Goal: Task Accomplishment & Management: Use online tool/utility

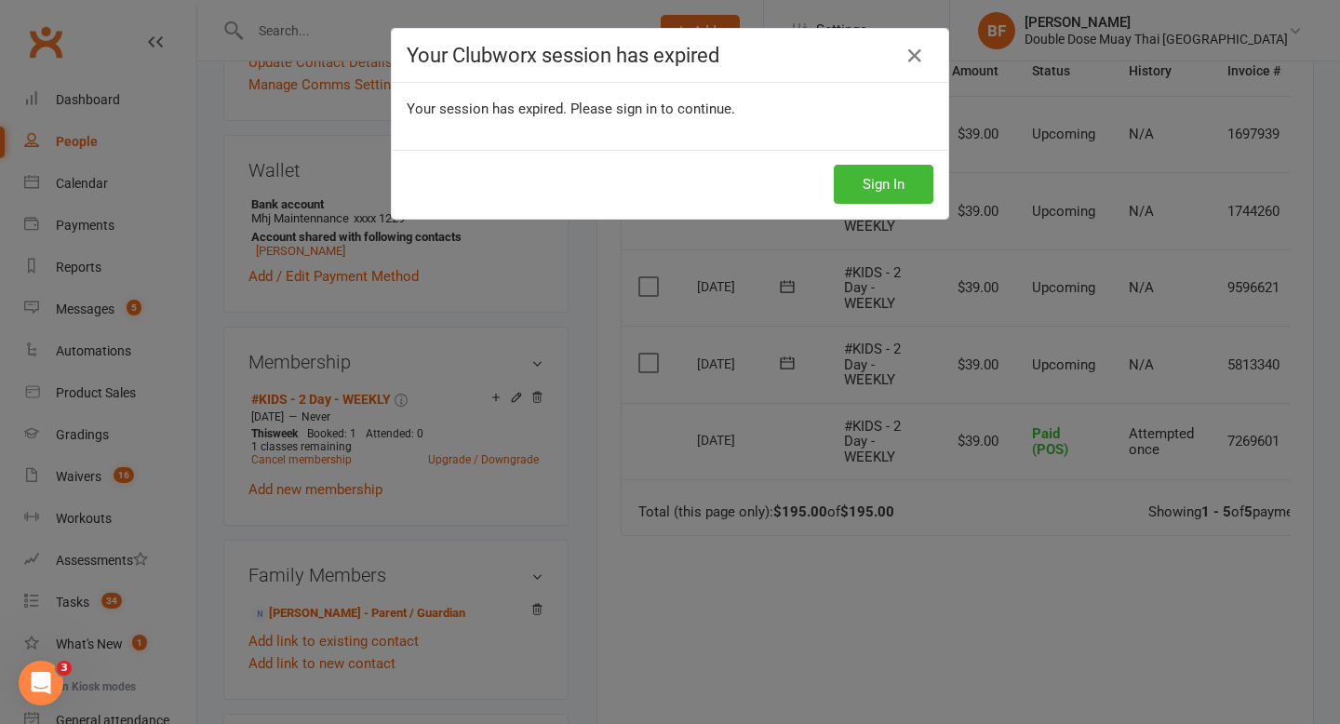
scroll to position [0, 64]
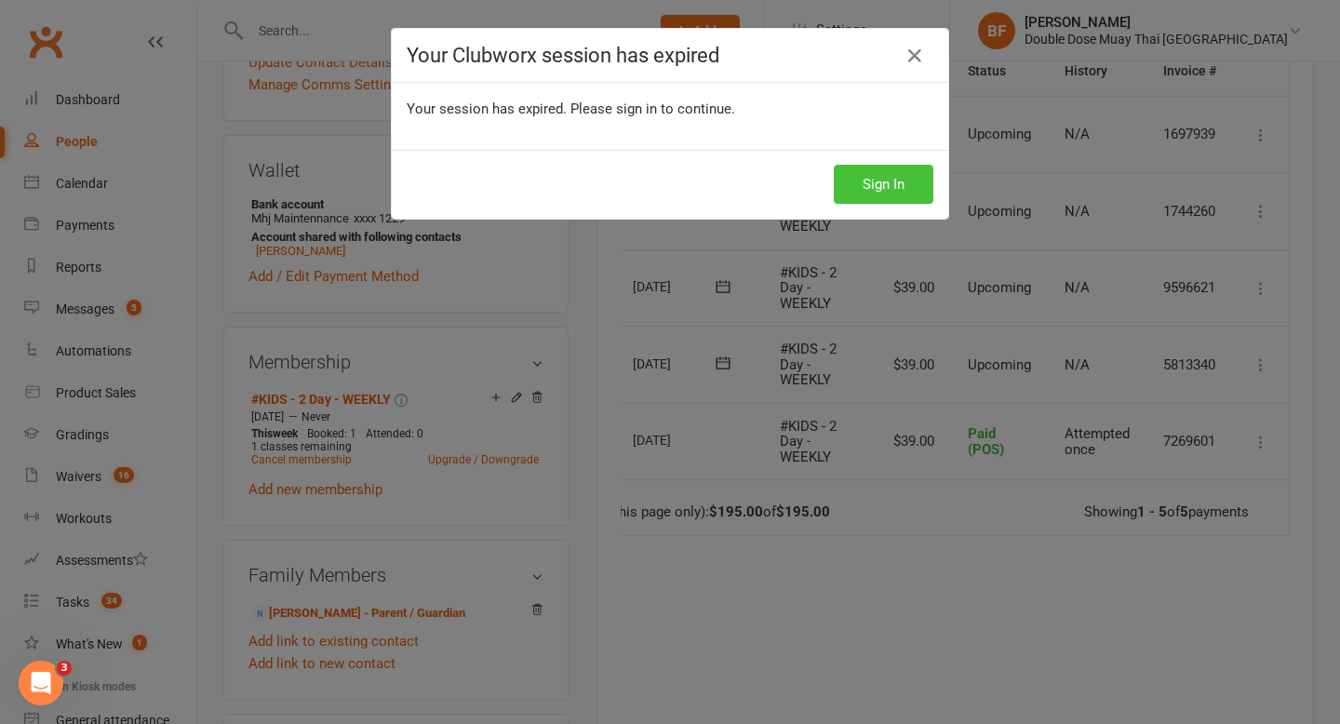
click at [866, 173] on button "Sign In" at bounding box center [884, 184] width 100 height 39
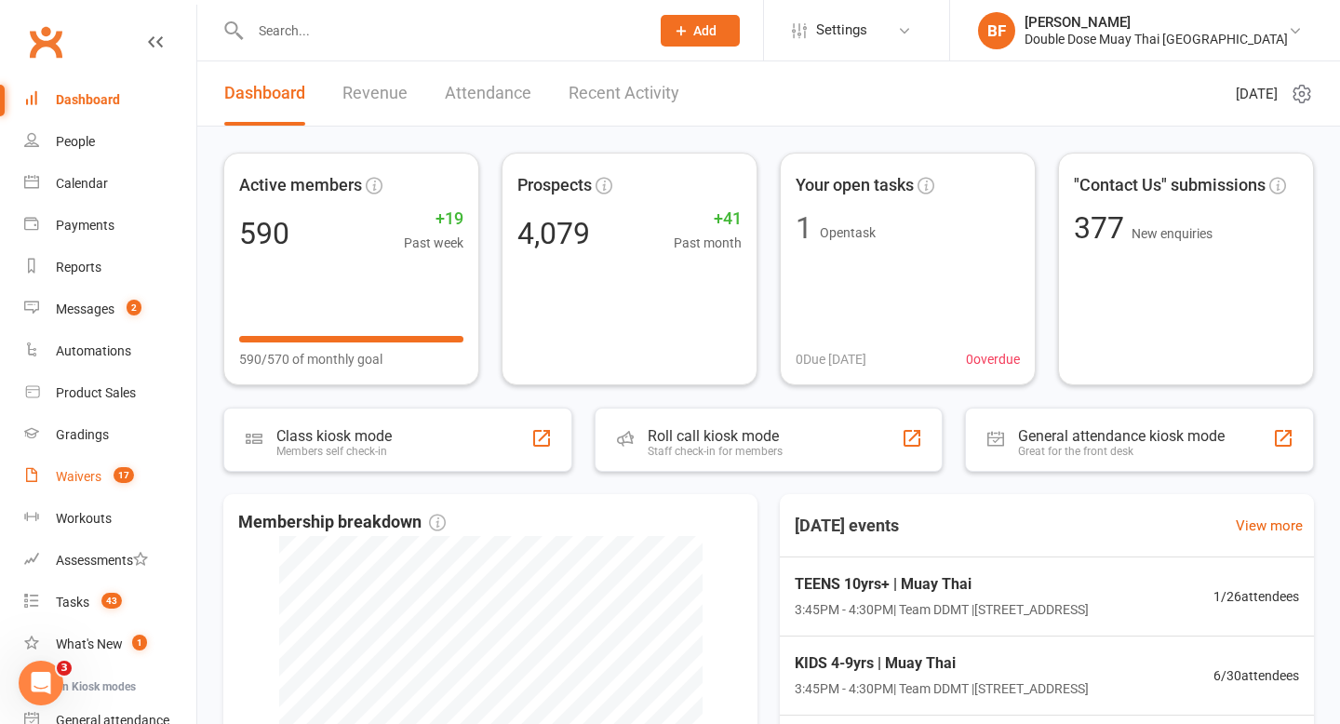
click at [98, 472] on div "Waivers" at bounding box center [79, 476] width 46 height 15
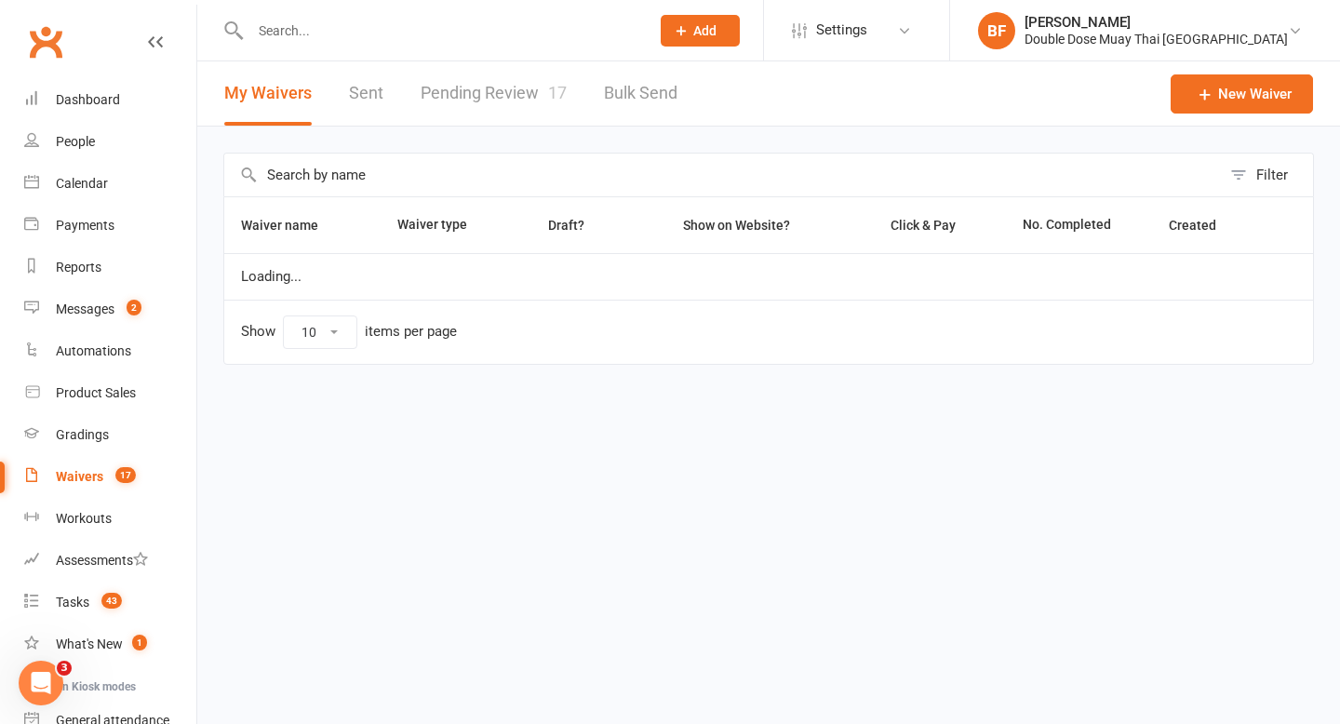
click at [510, 77] on link "Pending Review 17" at bounding box center [494, 93] width 146 height 64
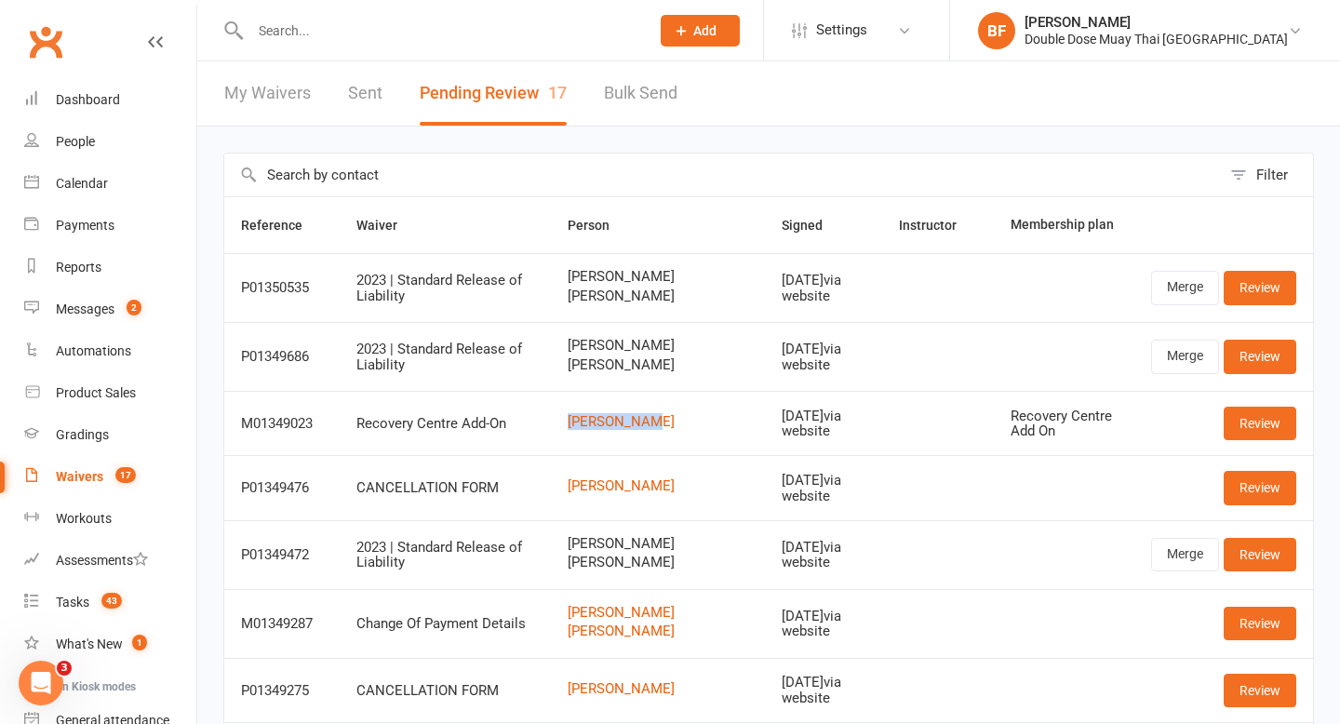
drag, startPoint x: 700, startPoint y: 450, endPoint x: 580, endPoint y: 453, distance: 120.1
click at [580, 453] on tr "M01349023 Recovery Centre Add-On Awa Osborne Sep 12, 2025 via website Recovery …" at bounding box center [768, 423] width 1089 height 64
copy tr "Awa Osborne"
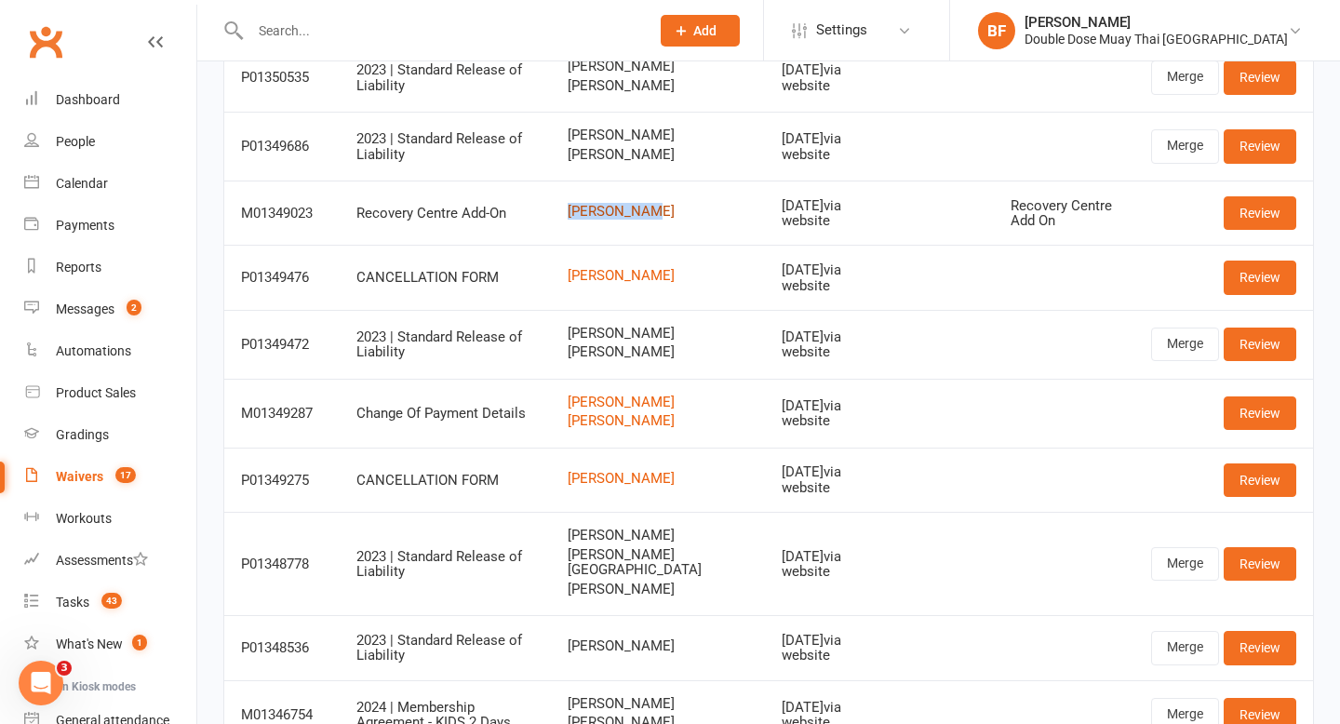
scroll to position [313, 0]
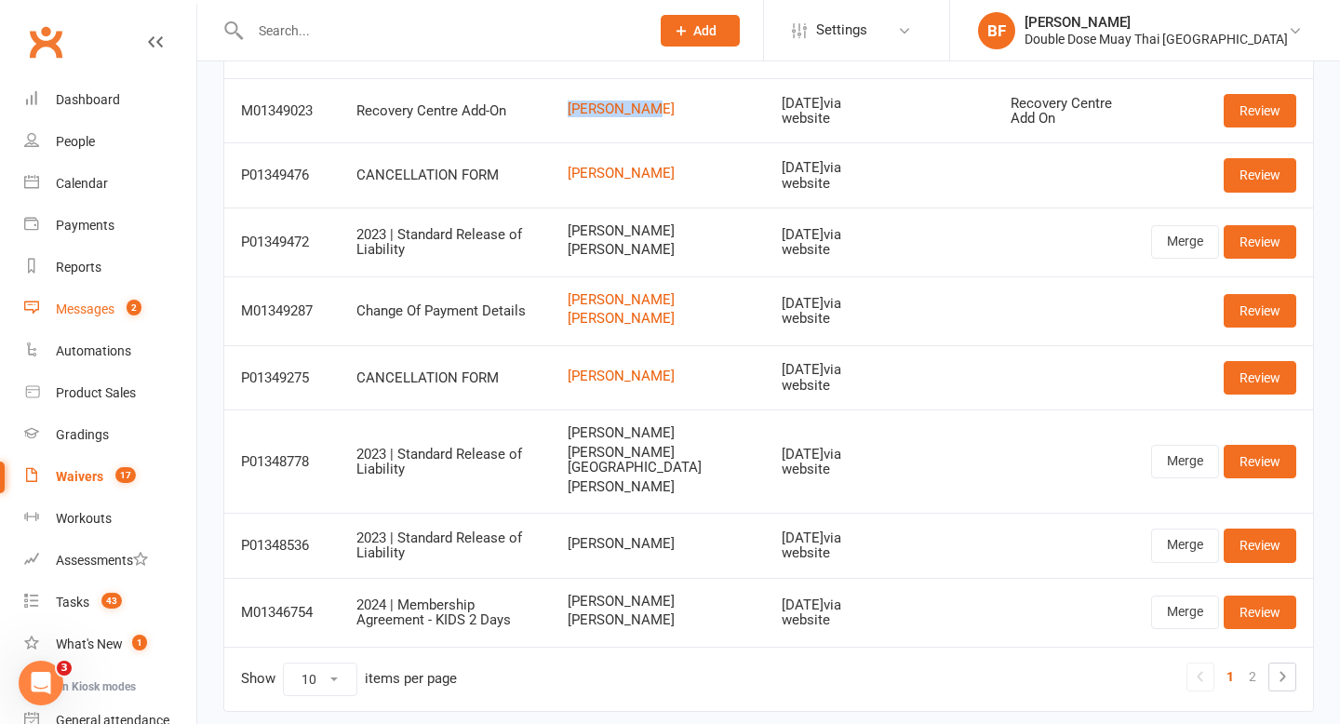
click at [120, 313] on count-badge "2" at bounding box center [129, 309] width 24 height 15
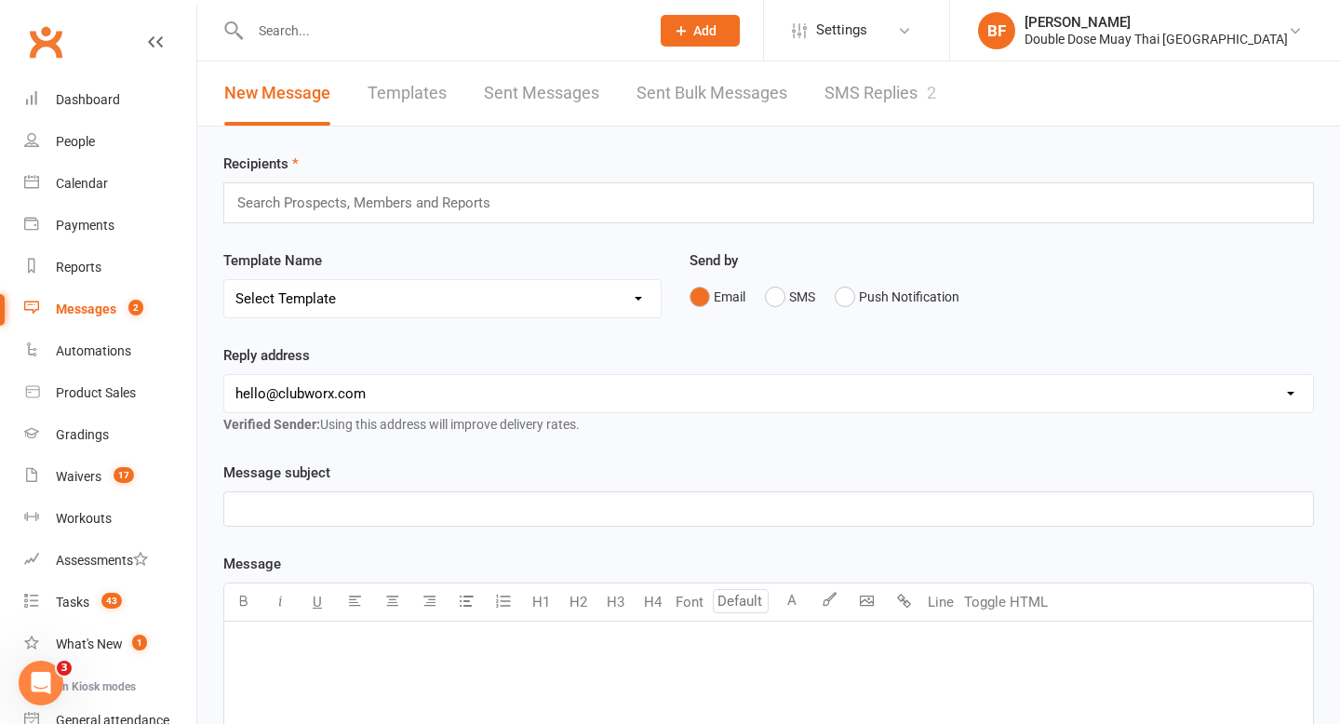
click at [876, 99] on link "SMS Replies 2" at bounding box center [881, 93] width 112 height 64
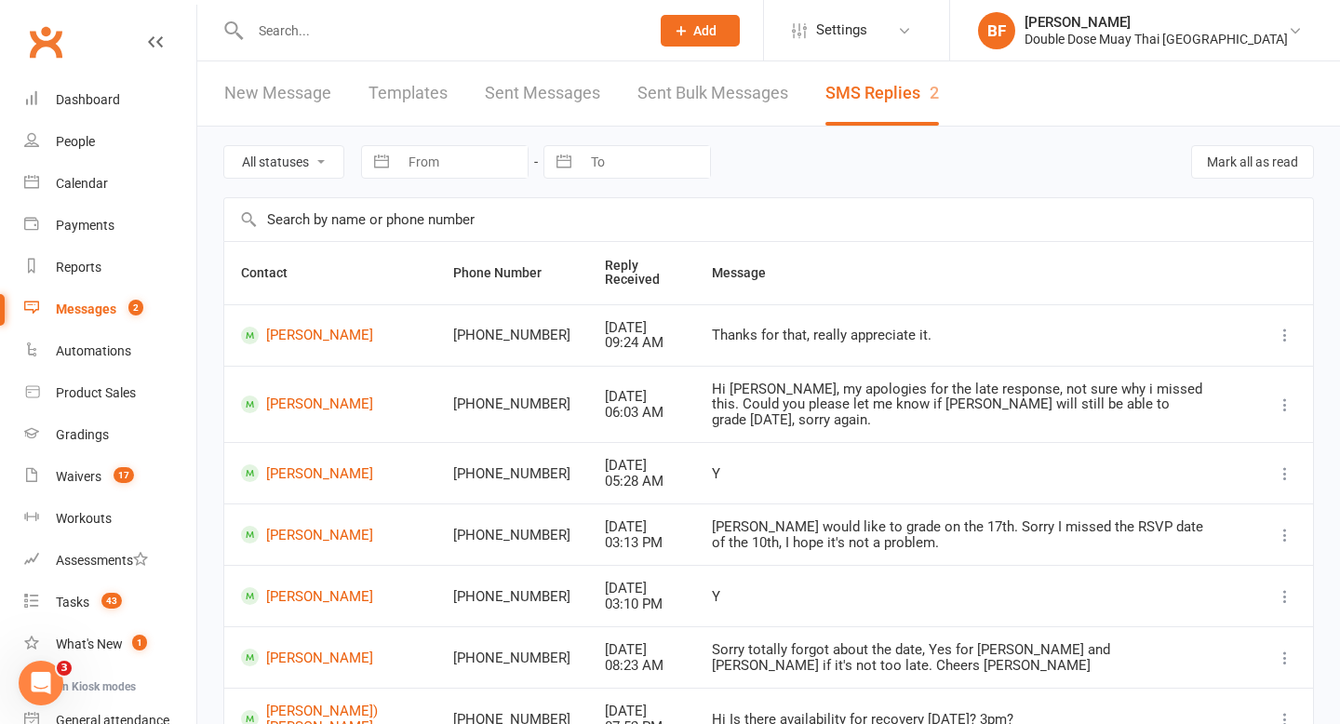
click at [127, 309] on count-badge "2" at bounding box center [131, 309] width 24 height 15
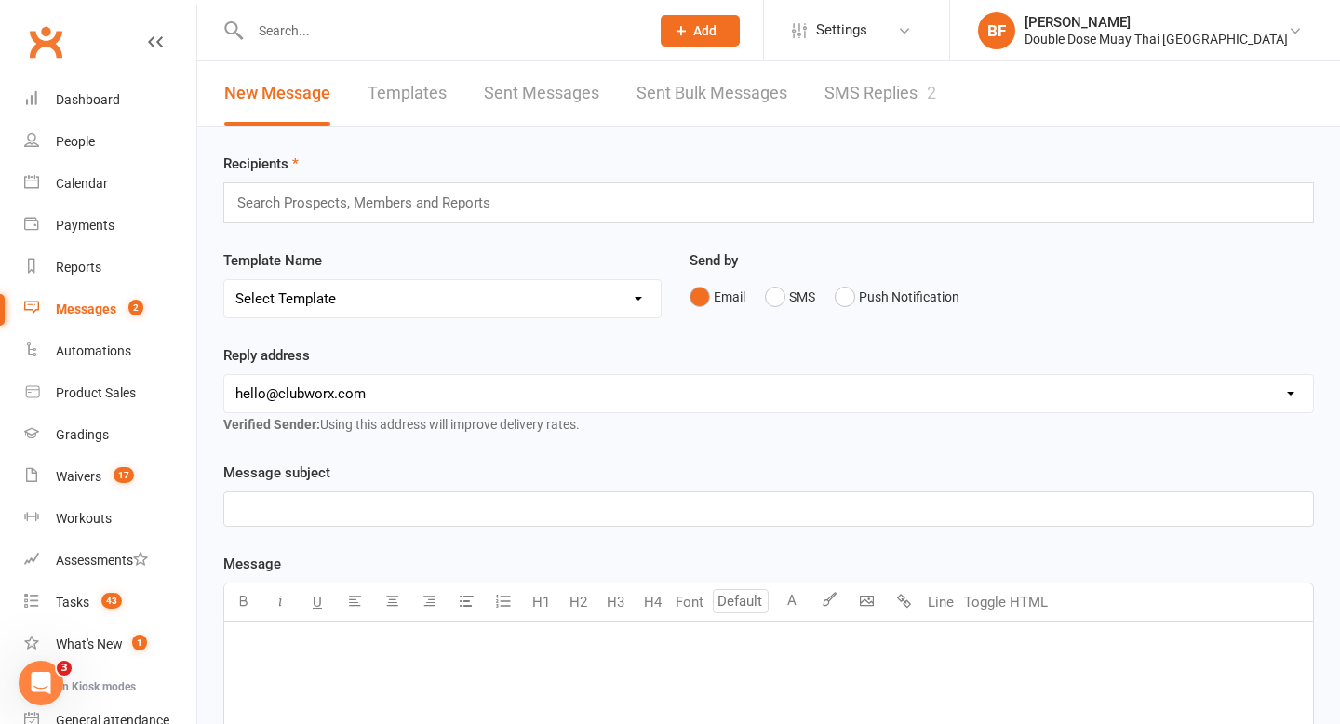
click at [886, 101] on link "SMS Replies 2" at bounding box center [881, 93] width 112 height 64
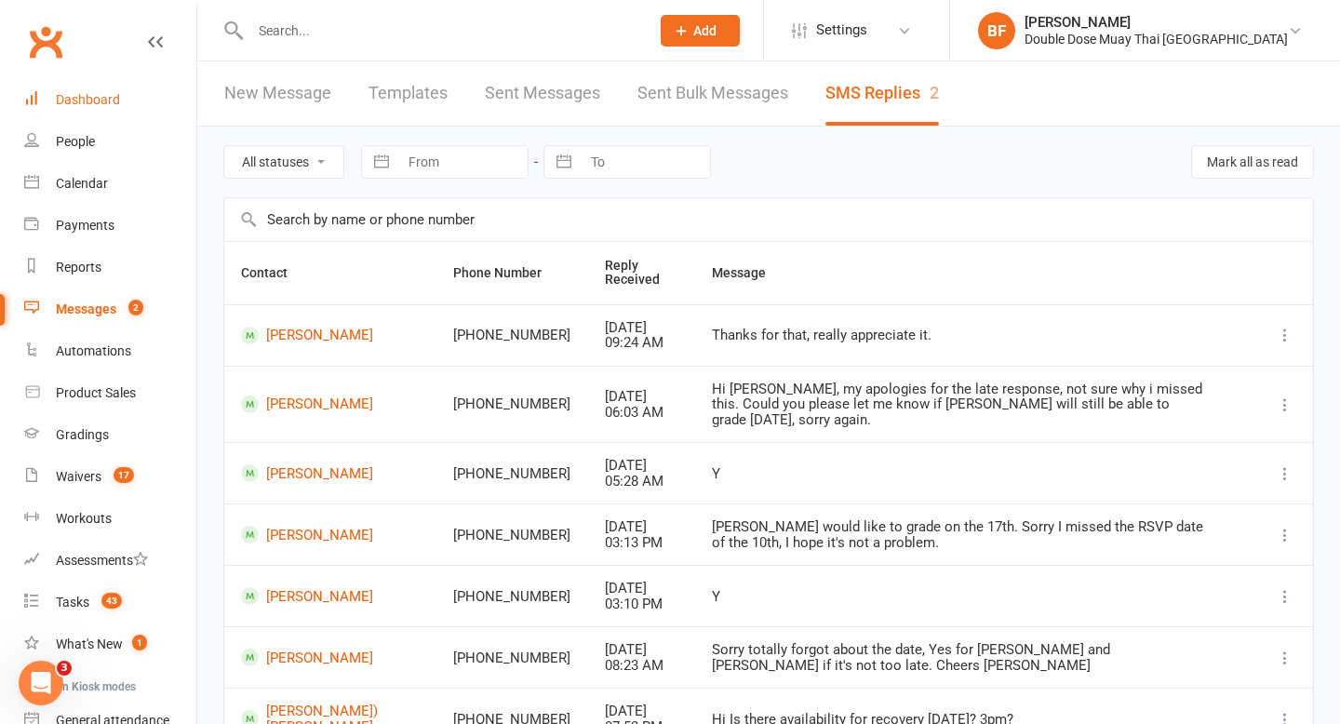
click at [89, 101] on div "Dashboard" at bounding box center [88, 99] width 64 height 15
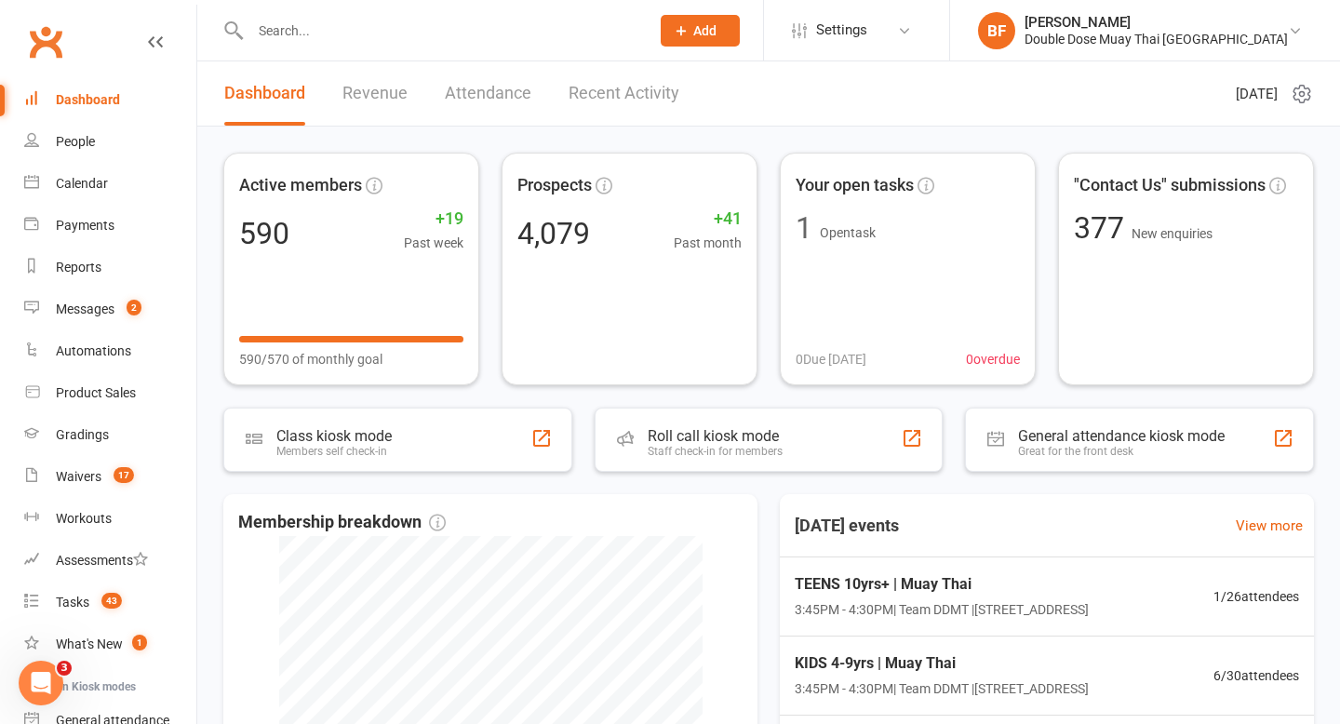
click at [342, 37] on input "text" at bounding box center [441, 31] width 392 height 26
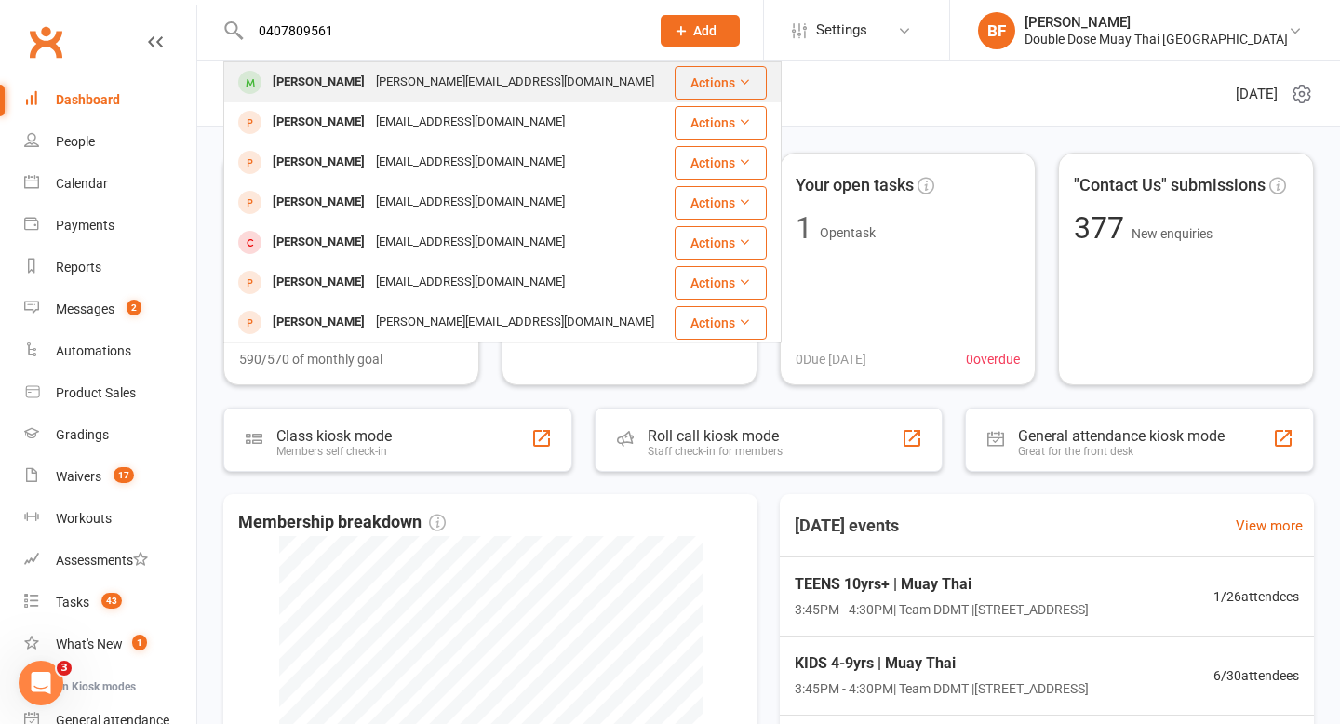
type input "0407809561"
click at [370, 83] on div "Jade_lenny@hotmail.com" at bounding box center [514, 82] width 289 height 27
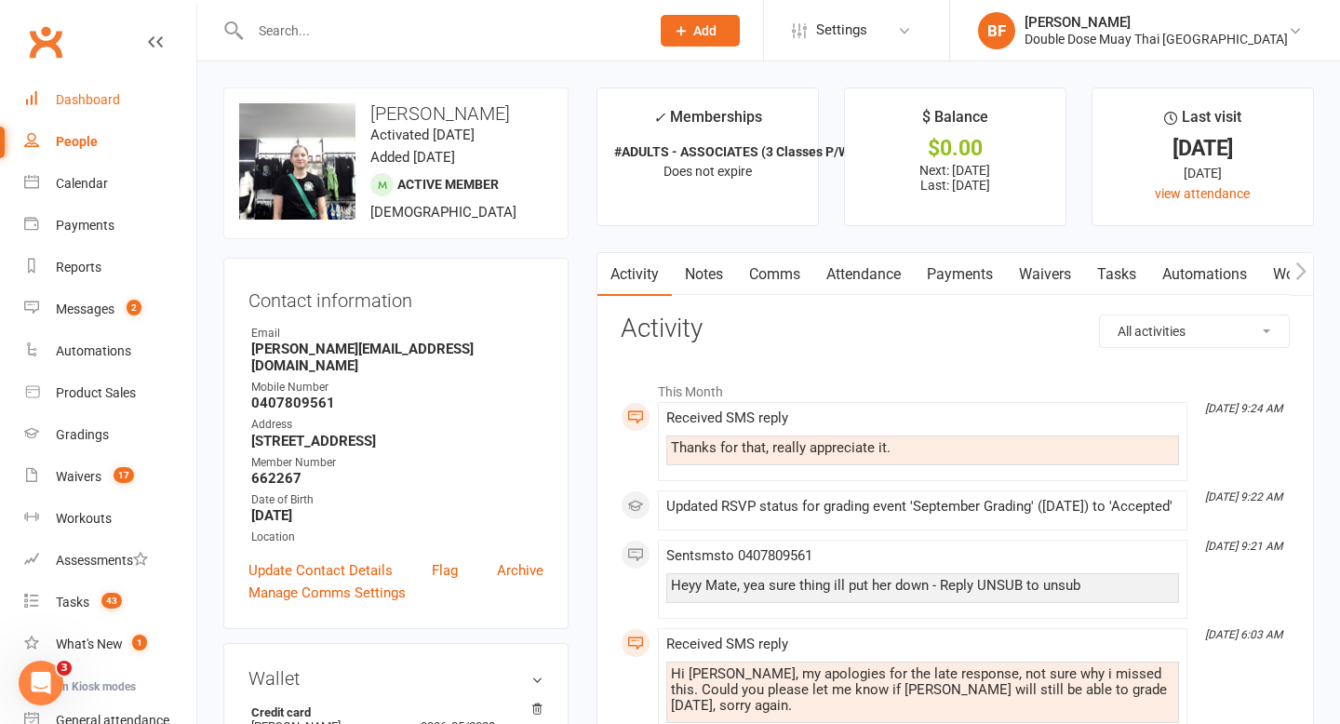
click at [87, 93] on div "Dashboard" at bounding box center [88, 99] width 64 height 15
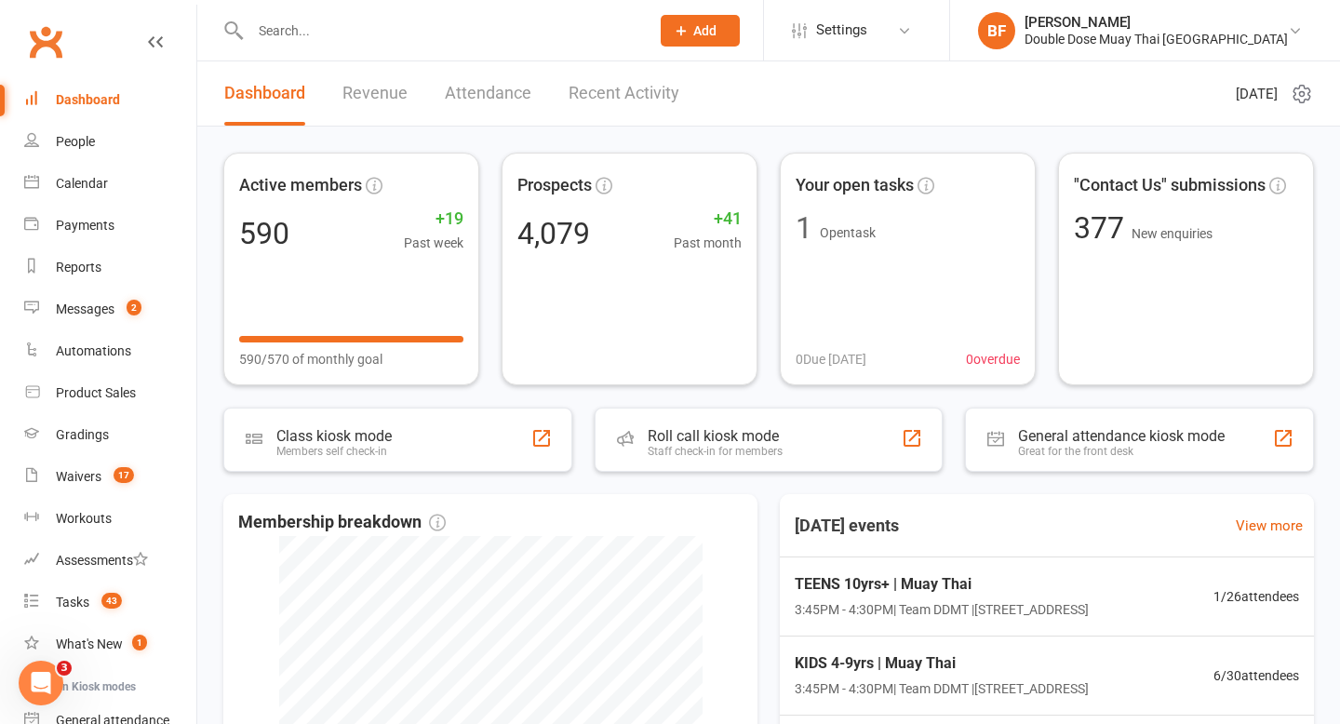
click at [312, 30] on input "text" at bounding box center [441, 31] width 392 height 26
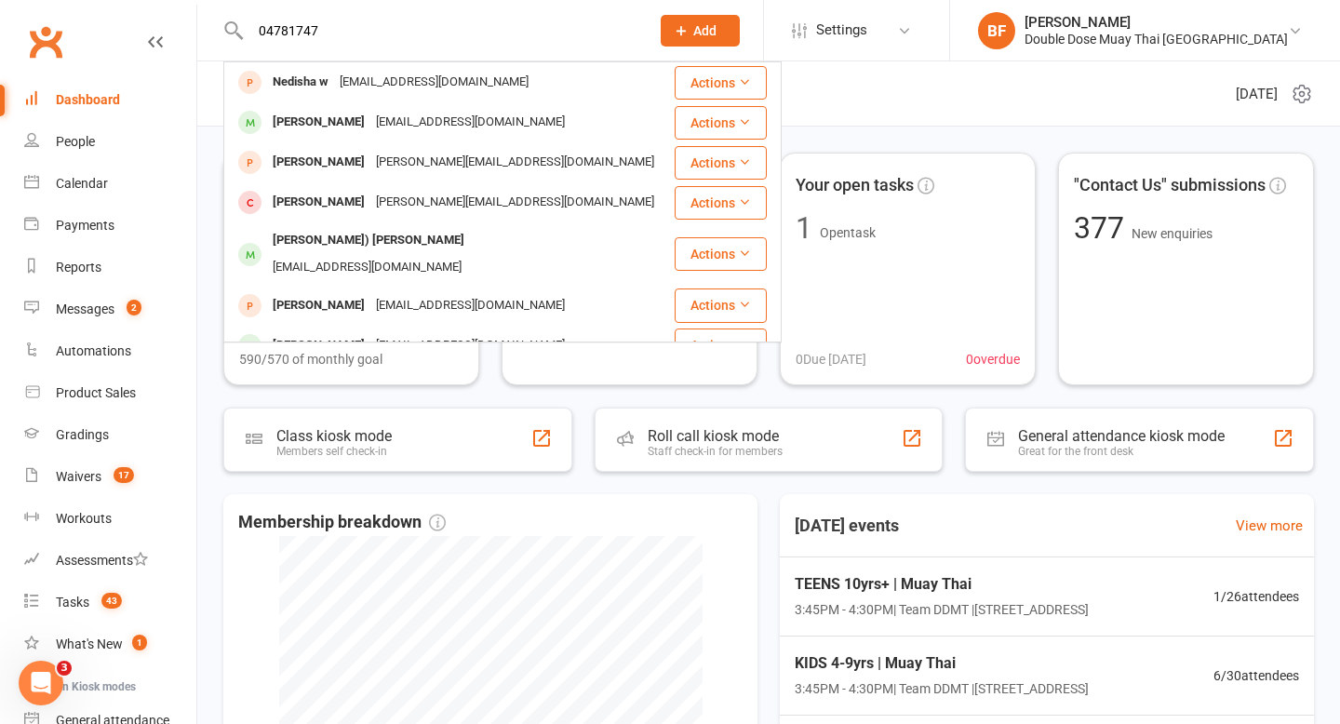
type input "047817470"
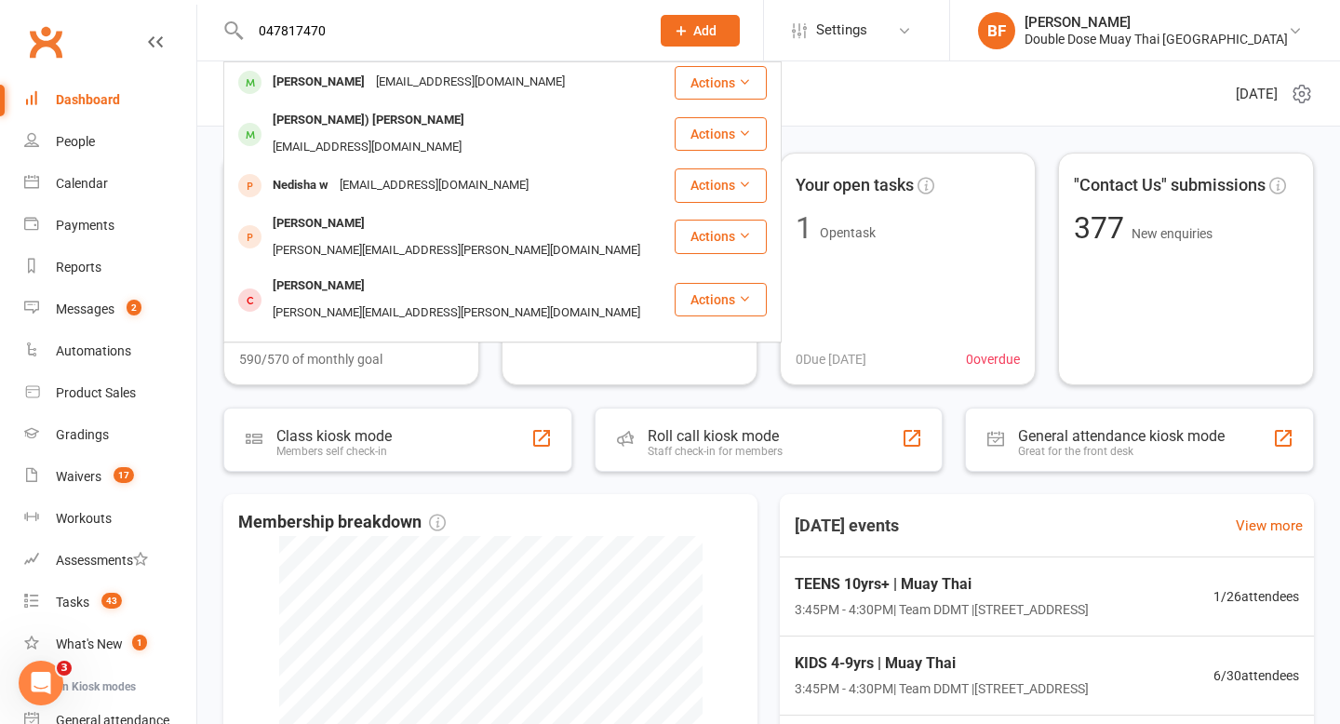
drag, startPoint x: 353, startPoint y: 34, endPoint x: 138, endPoint y: 36, distance: 215.0
click at [138, 5] on header "047817470 Demetrius Savai'inaea dsavaiinaea84@gmail.com Actions Demetrius (Jr) …" at bounding box center [670, 5] width 1340 height 0
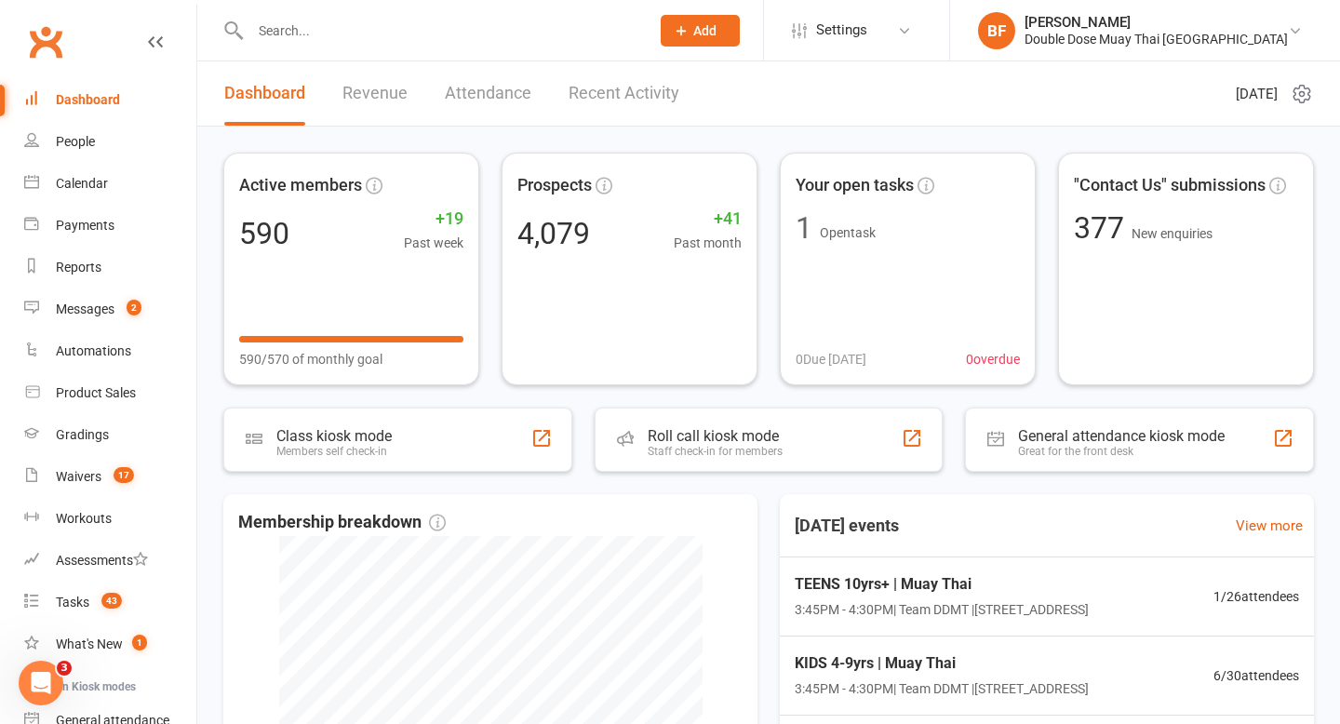
click at [306, 41] on input "text" at bounding box center [441, 31] width 392 height 26
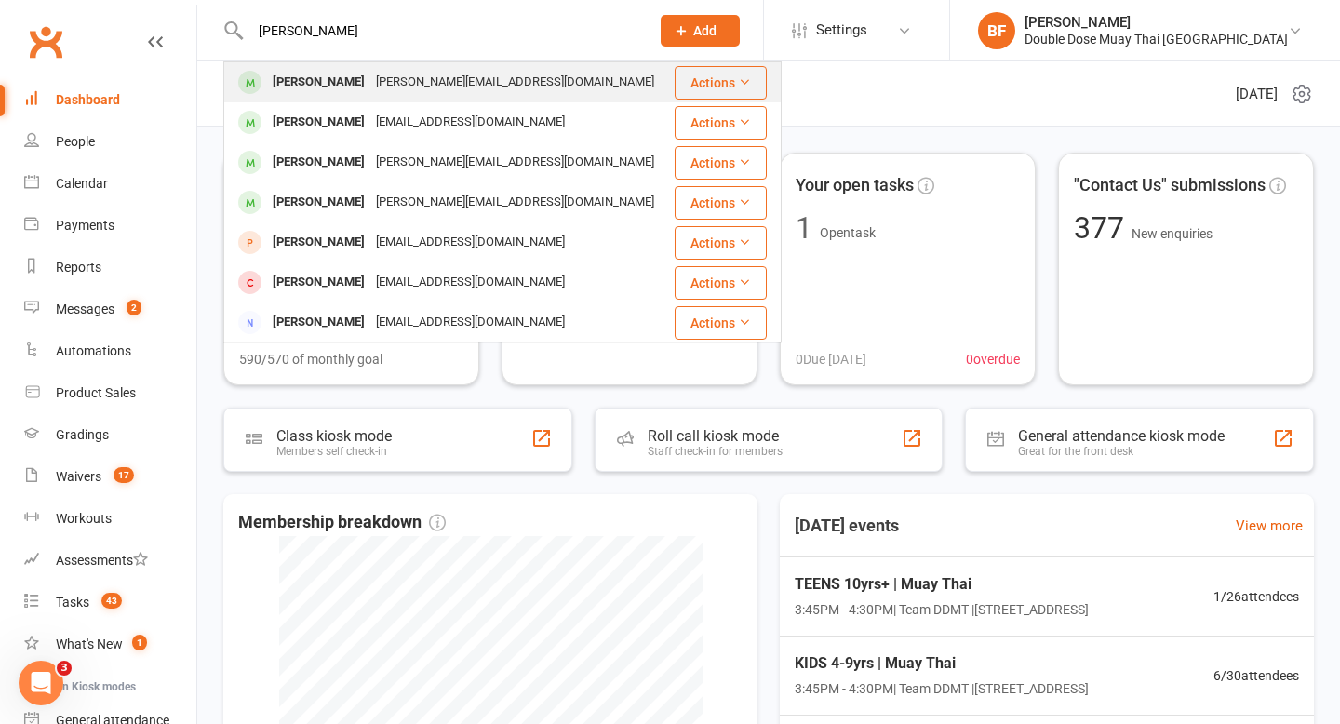
type input "daniel watt"
click at [491, 96] on div "Daniel Watt daniel@inclineelectrical.com" at bounding box center [449, 82] width 448 height 38
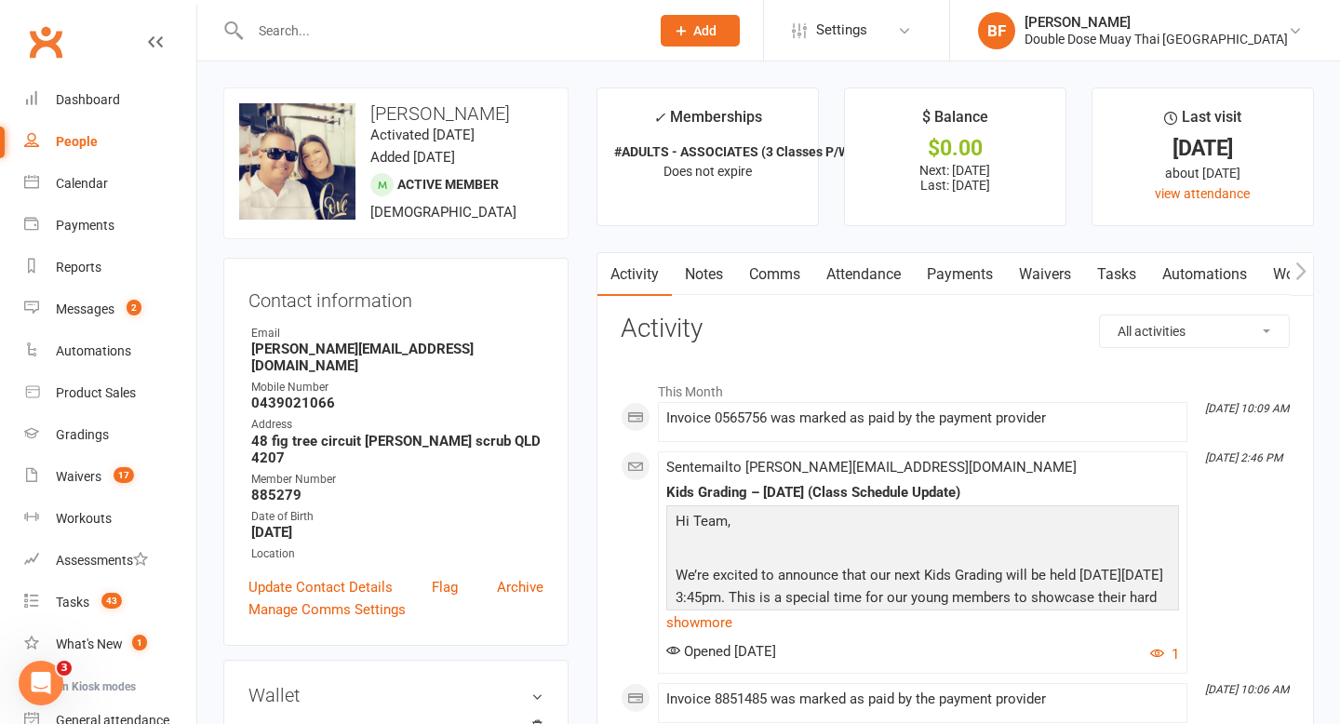
click at [1070, 272] on link "Waivers" at bounding box center [1045, 274] width 78 height 43
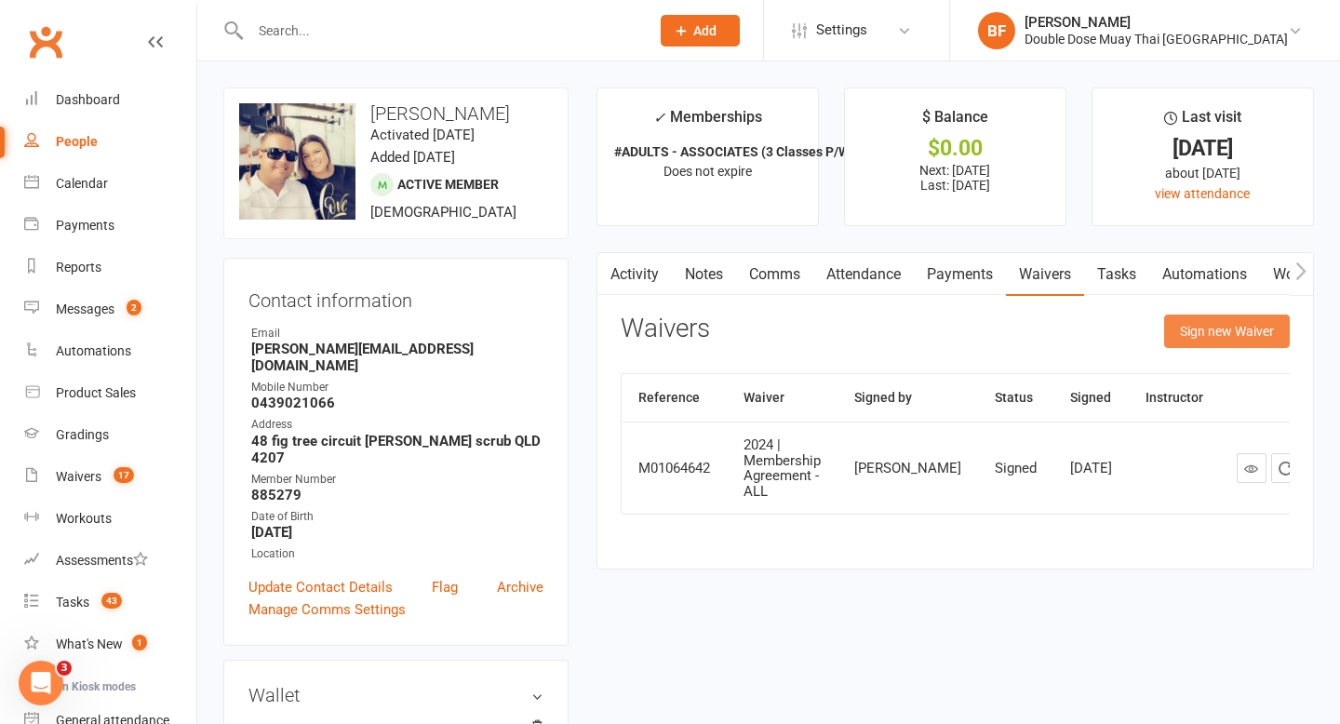
click at [1217, 321] on button "Sign new Waiver" at bounding box center [1227, 332] width 126 height 34
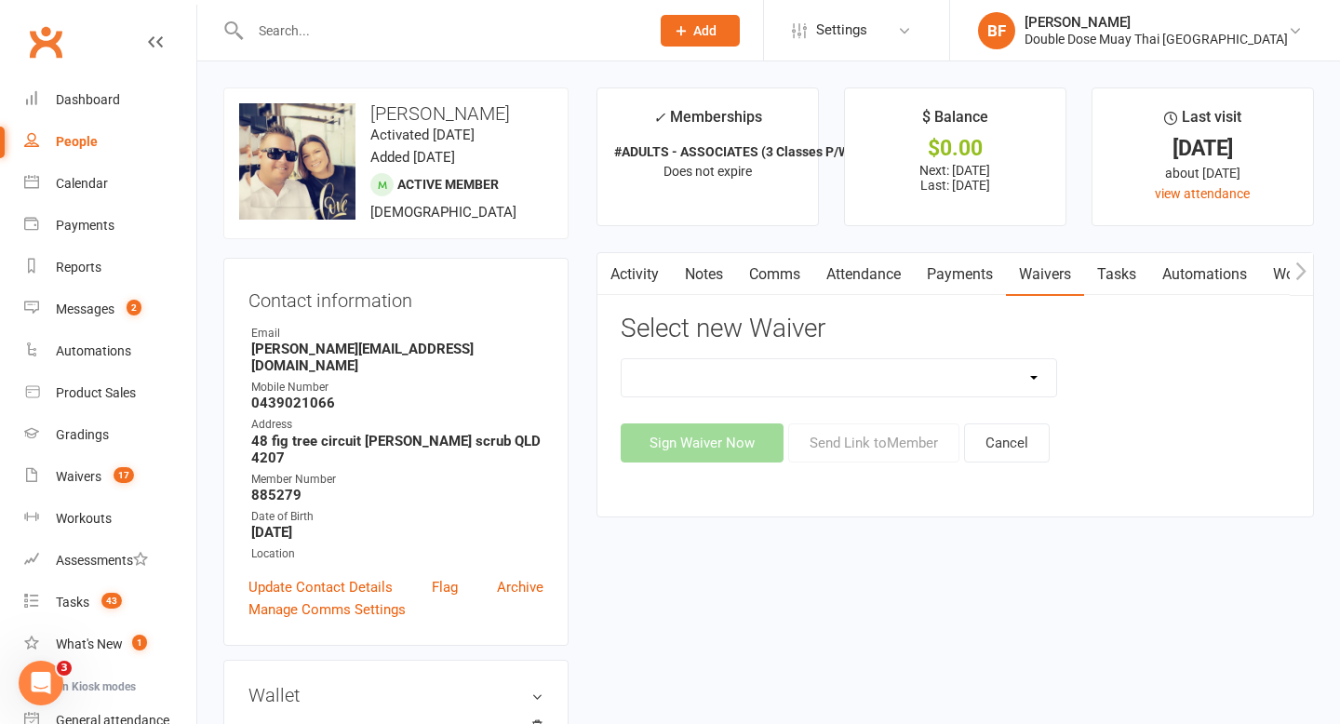
click at [891, 378] on select "2023 | Standard Release of Liability 2024/2025 | DECEMBER PROMO (sign up Dec pa…" at bounding box center [840, 377] width 436 height 37
select select "12278"
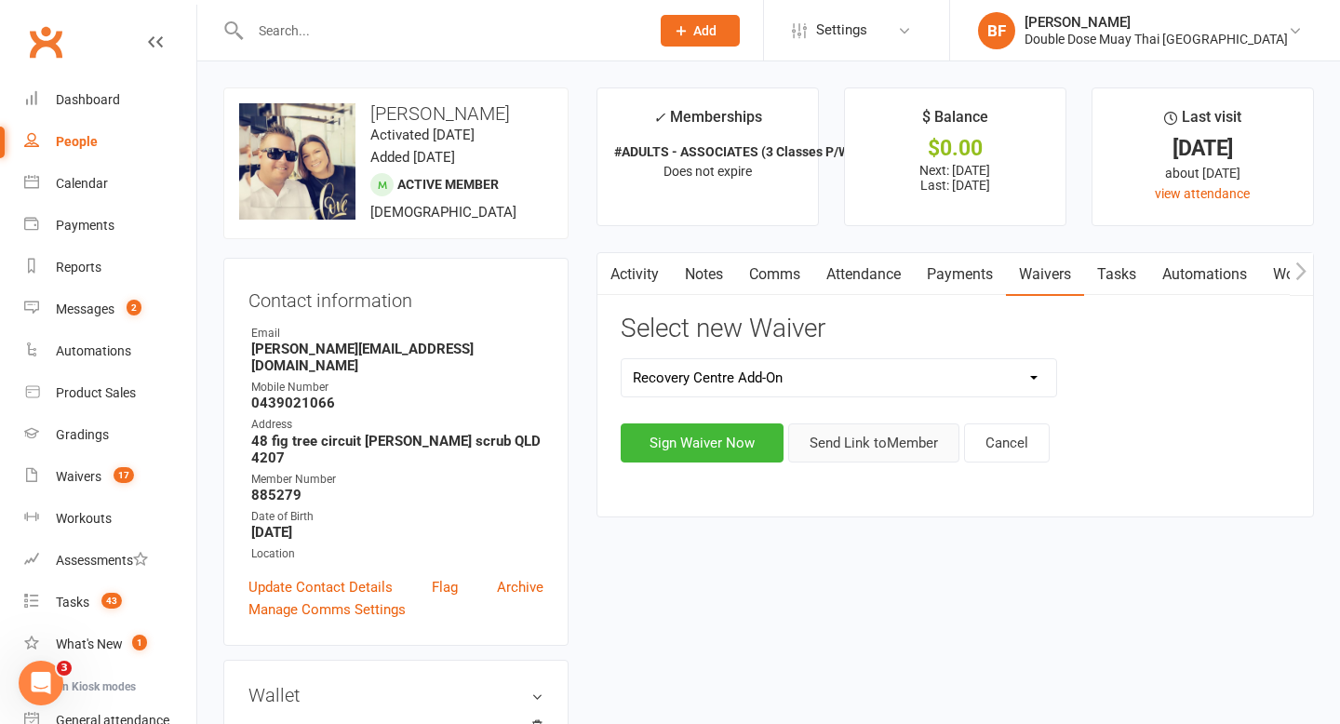
click at [848, 443] on button "Send Link to Member" at bounding box center [873, 442] width 171 height 39
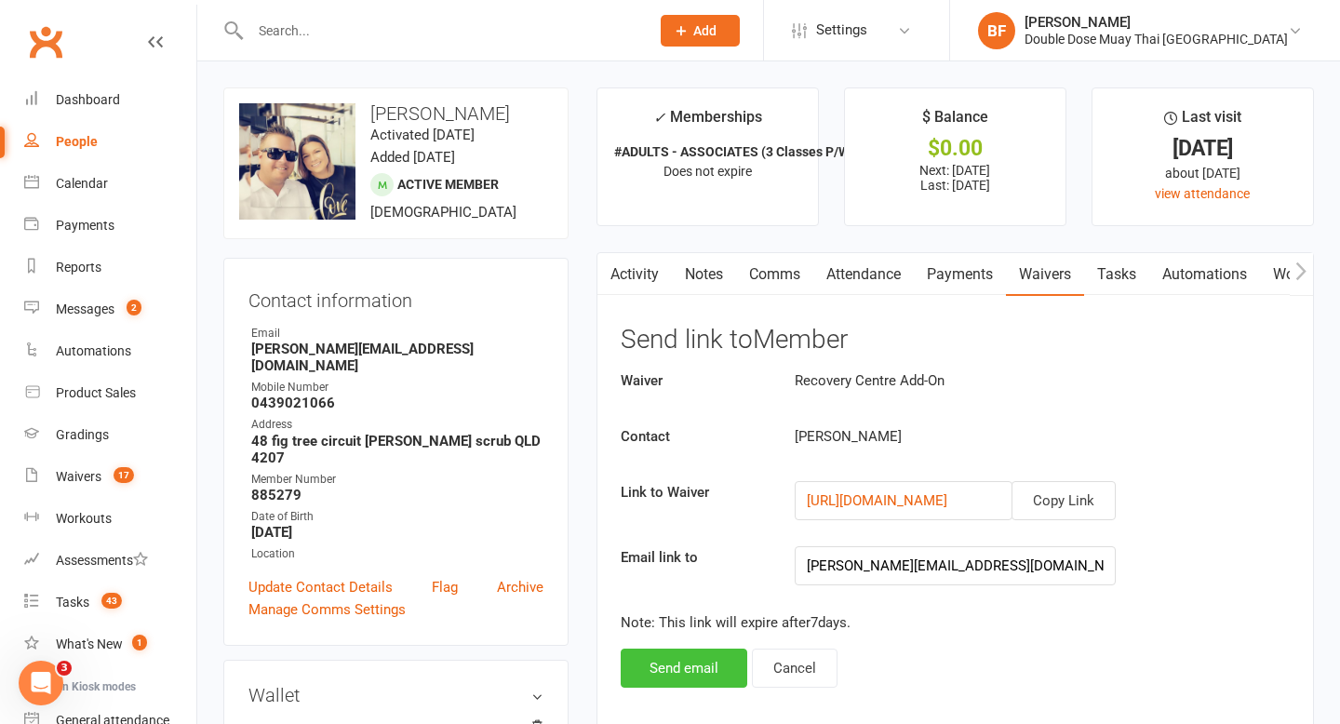
click at [682, 659] on button "Send email" at bounding box center [684, 668] width 127 height 39
